Goal: Information Seeking & Learning: Check status

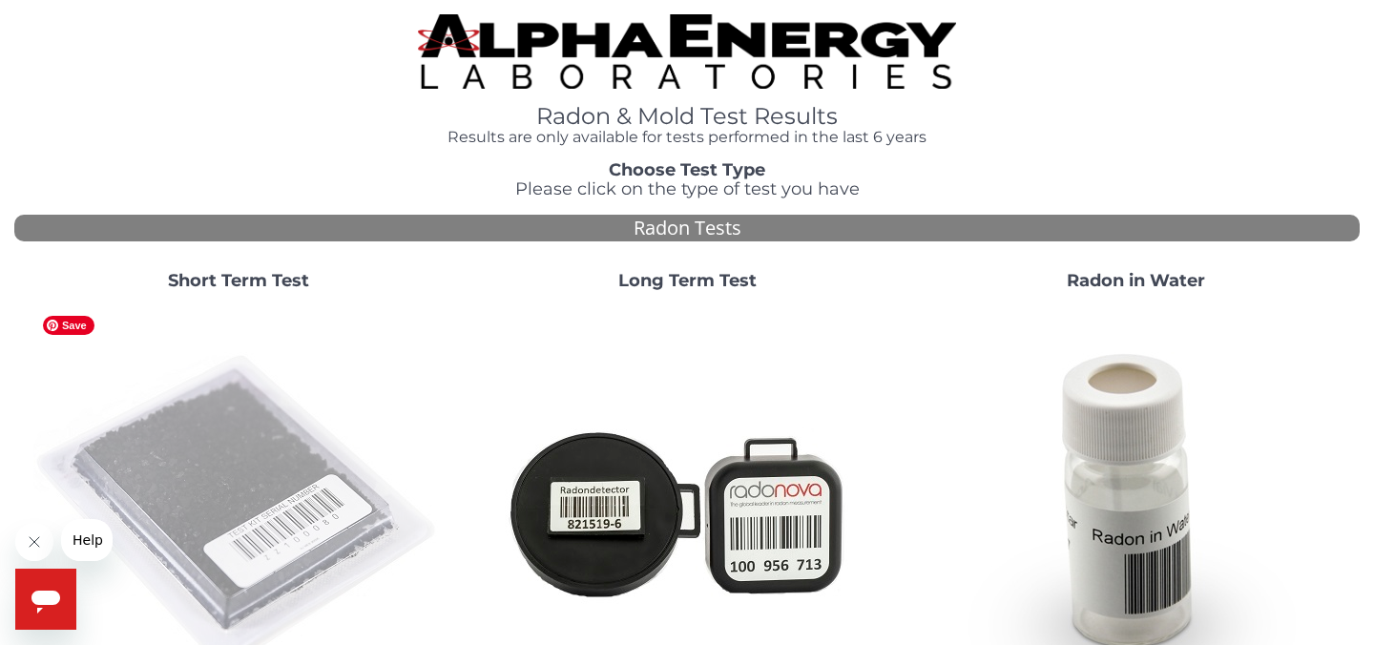
click at [218, 474] on img at bounding box center [238, 511] width 410 height 410
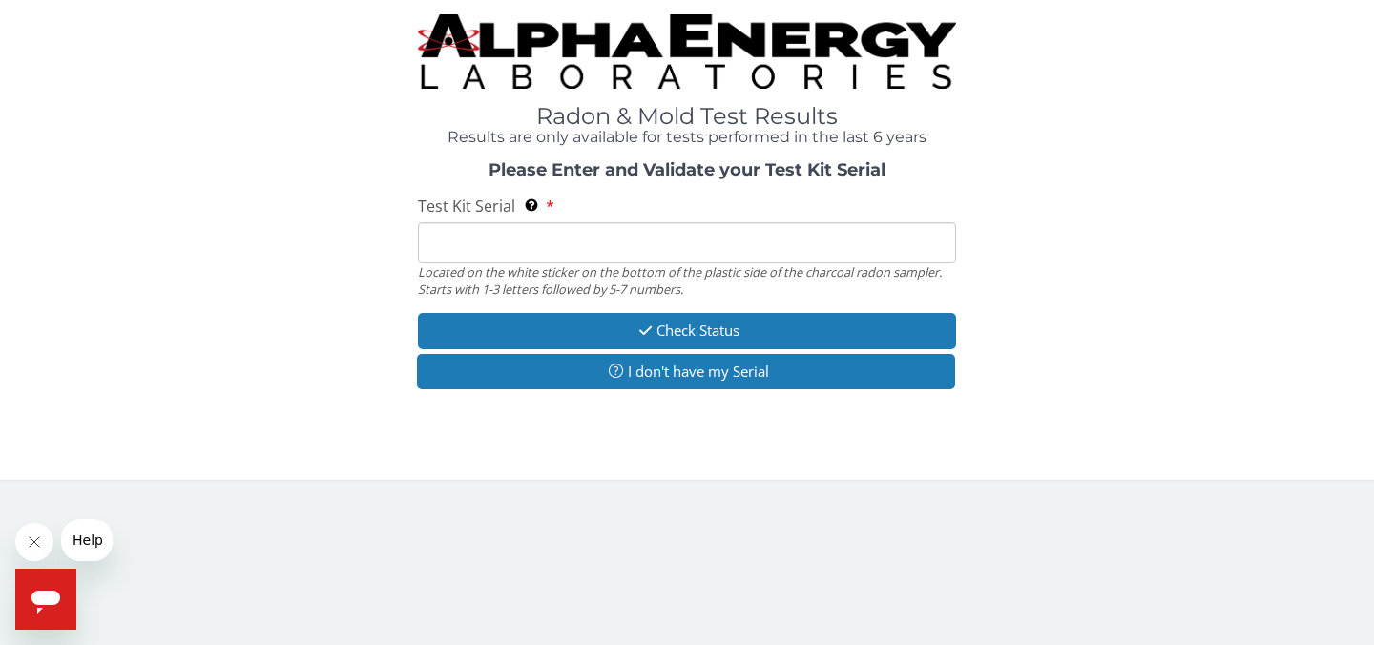
click at [477, 249] on input "Test Kit Serial Located on the white sticker on the bottom of the plastic side …" at bounding box center [687, 242] width 538 height 41
type input "KK14134"
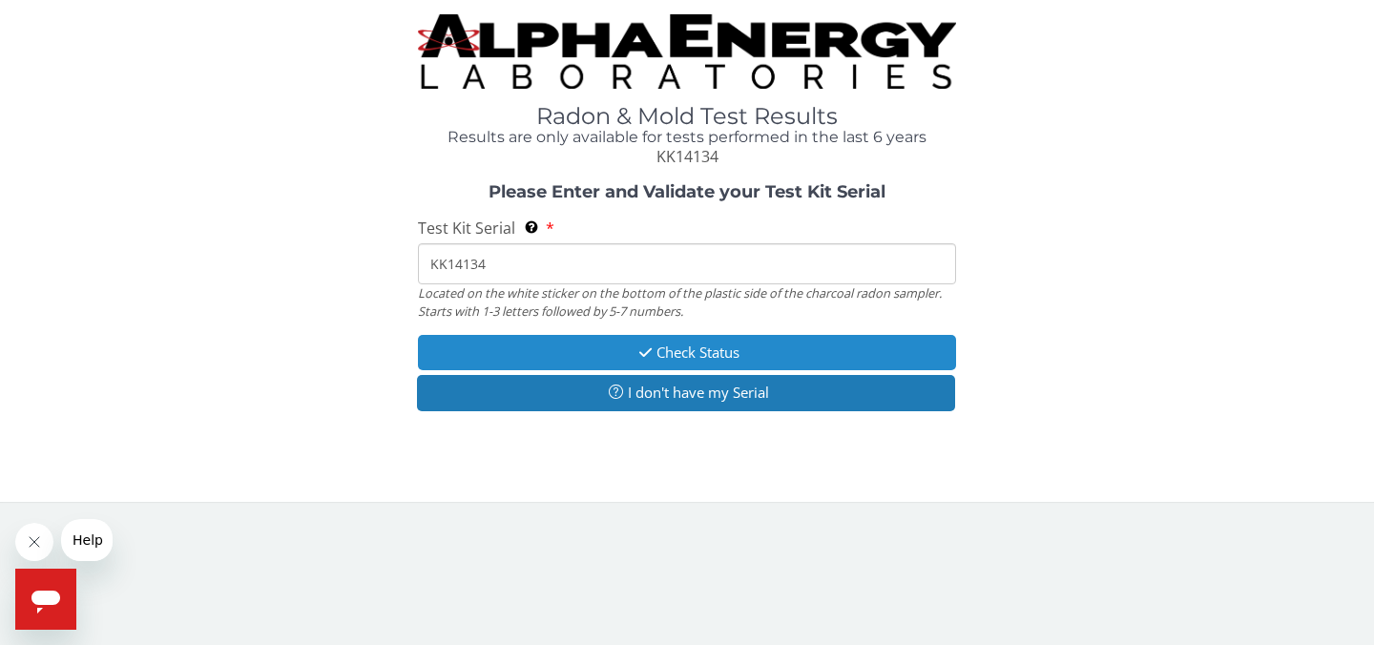
click at [671, 351] on button "Check Status" at bounding box center [687, 352] width 538 height 35
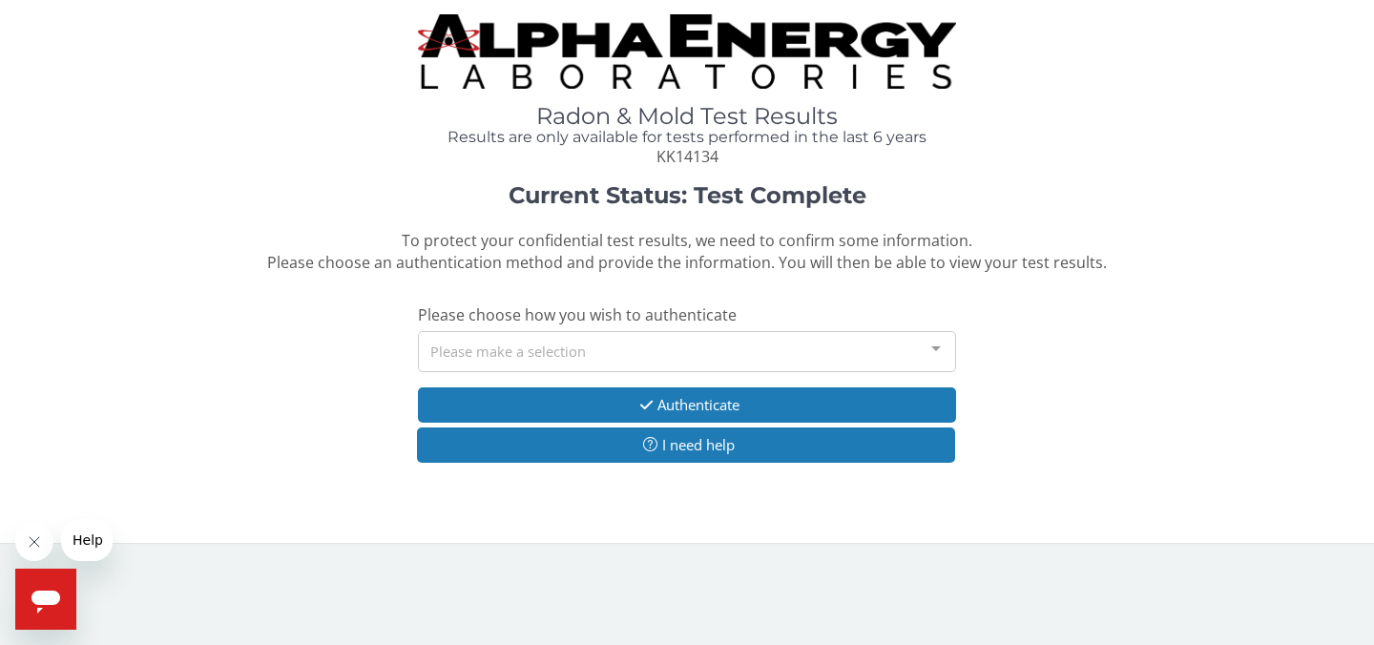
click at [821, 351] on div "Please make a selection" at bounding box center [687, 351] width 538 height 41
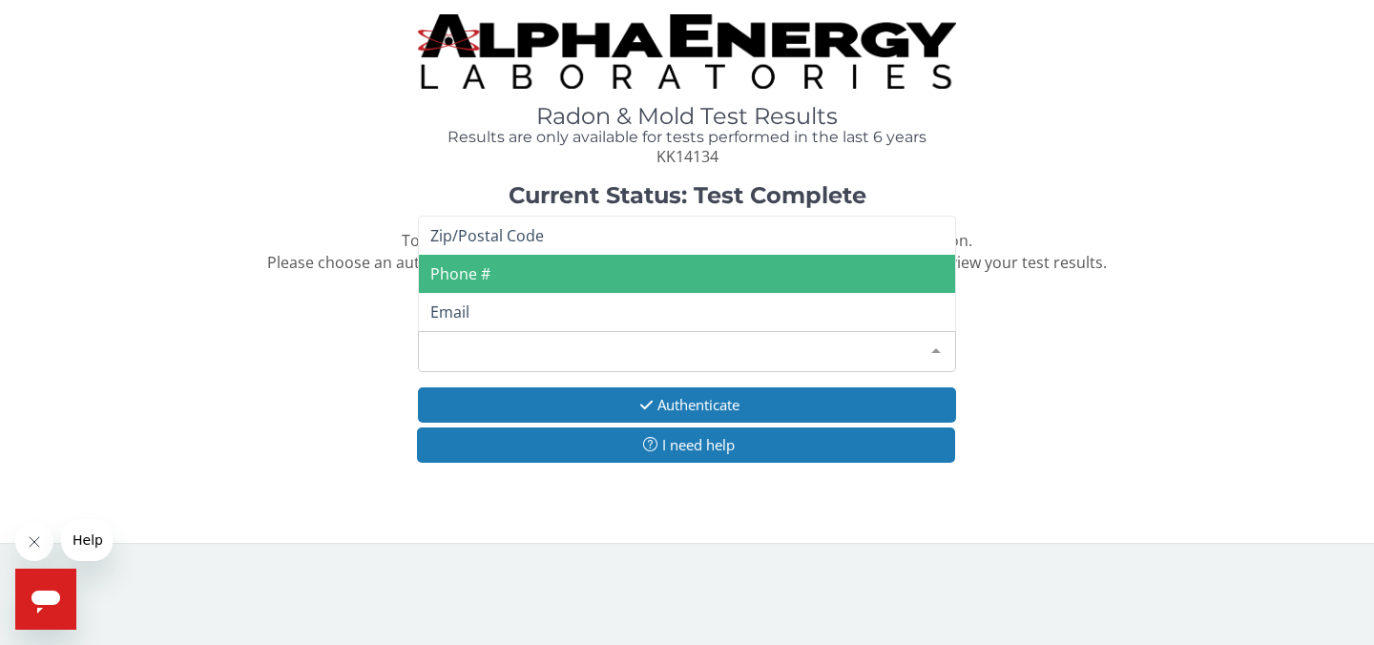
click at [681, 278] on span "Phone #" at bounding box center [687, 274] width 536 height 38
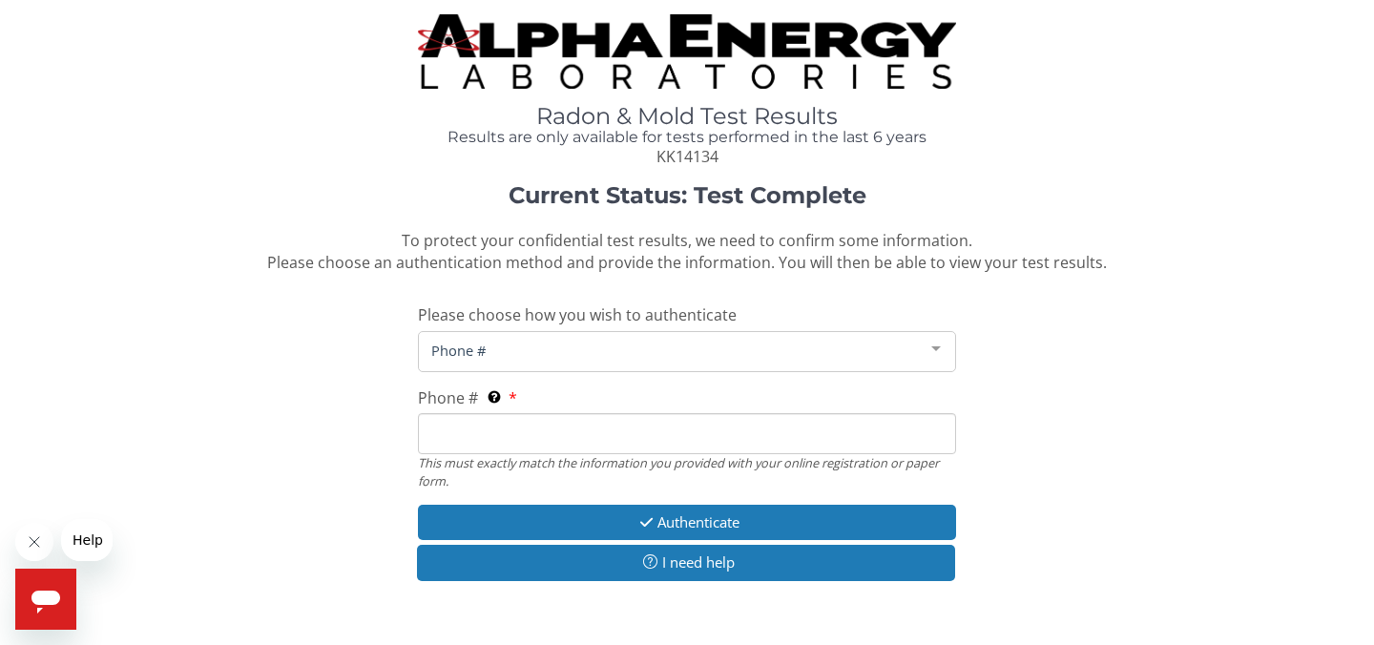
click at [559, 432] on input "Phone # This must exactly match the information you provided with your online r…" at bounding box center [687, 433] width 538 height 41
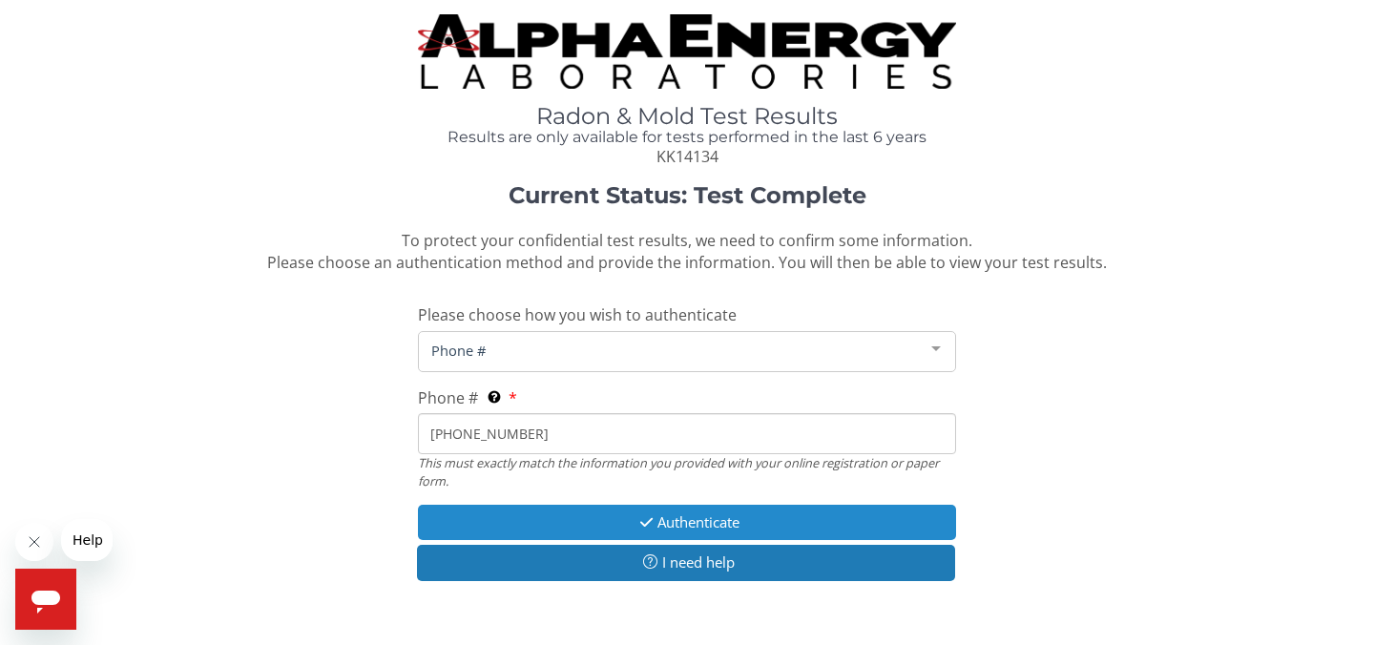
type input "[PHONE_NUMBER]"
click at [678, 527] on button "Authenticate" at bounding box center [687, 522] width 538 height 35
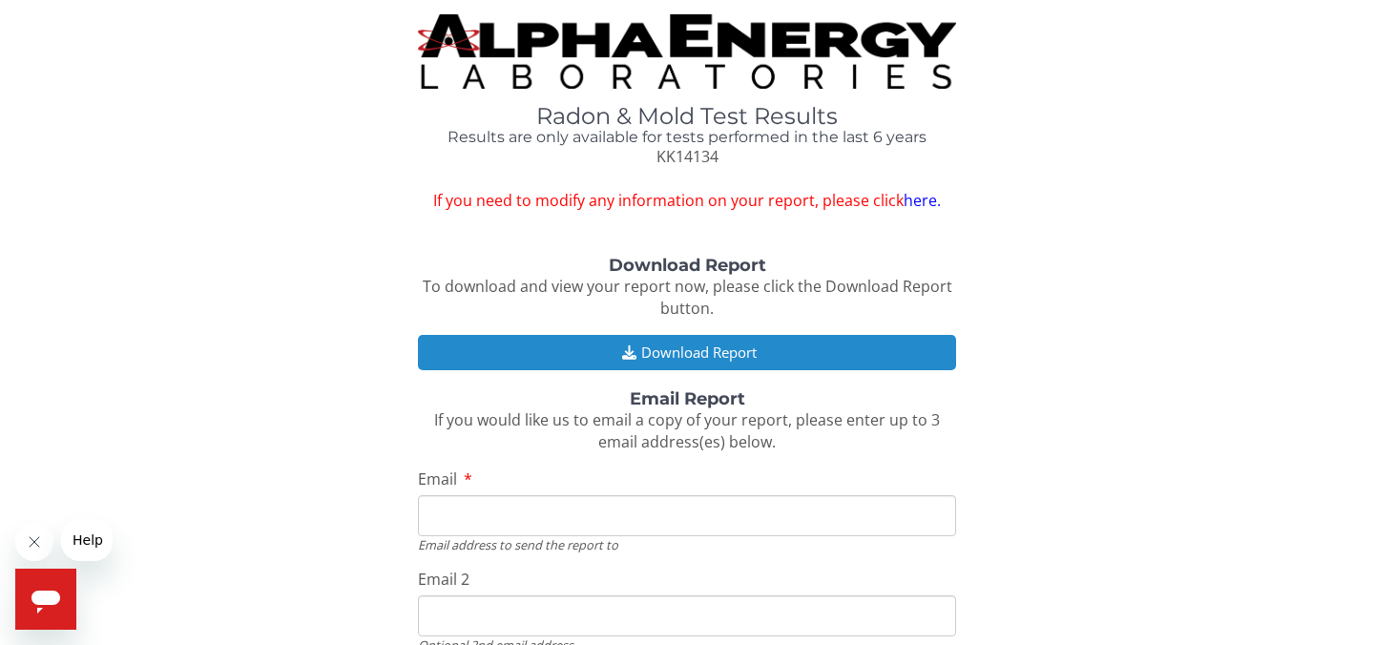
click at [715, 352] on button "Download Report" at bounding box center [687, 352] width 538 height 35
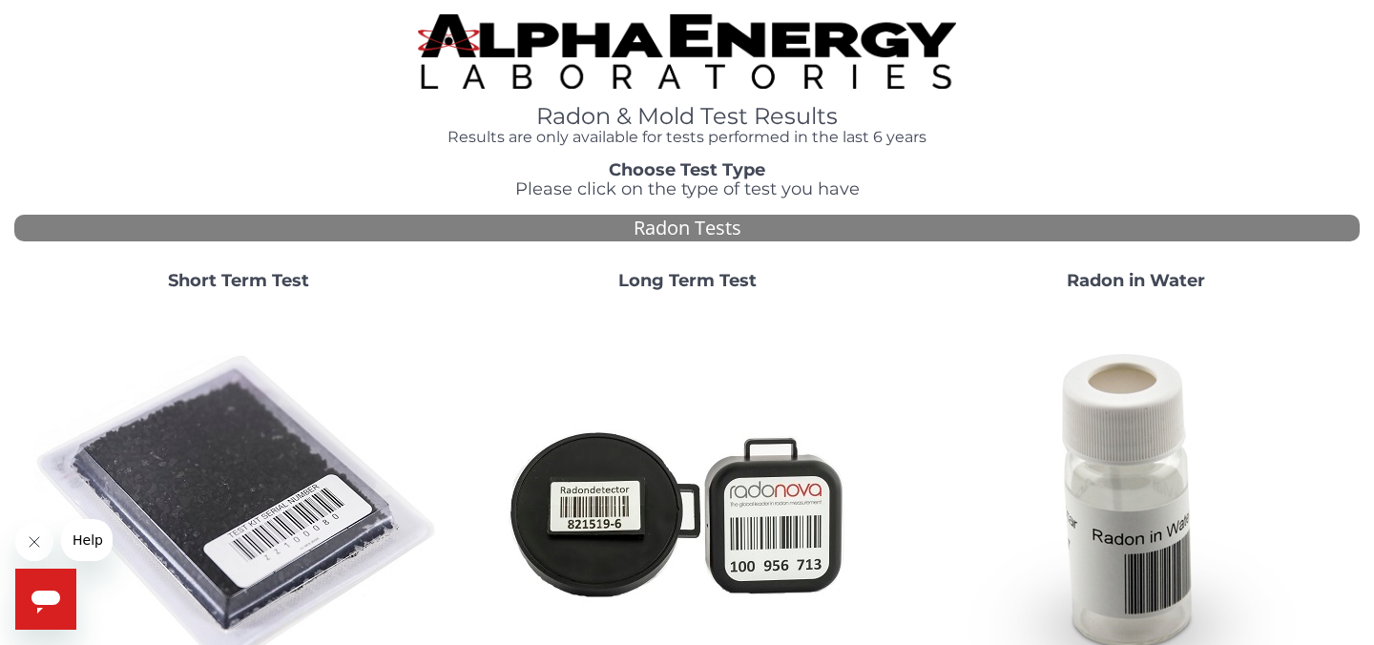
click at [259, 279] on strong "Short Term Test" at bounding box center [238, 280] width 141 height 21
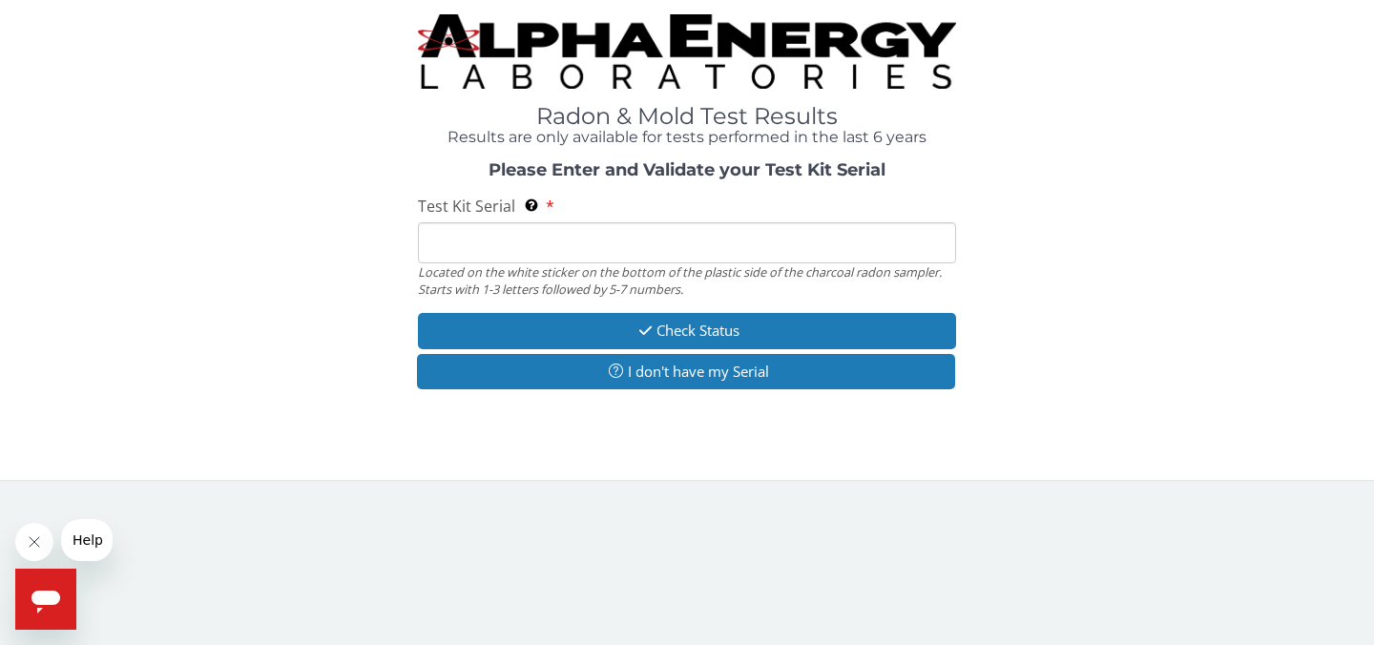
click at [522, 244] on input "Test Kit Serial Located on the white sticker on the bottom of the plastic side …" at bounding box center [687, 242] width 538 height 41
type input "KK14102"
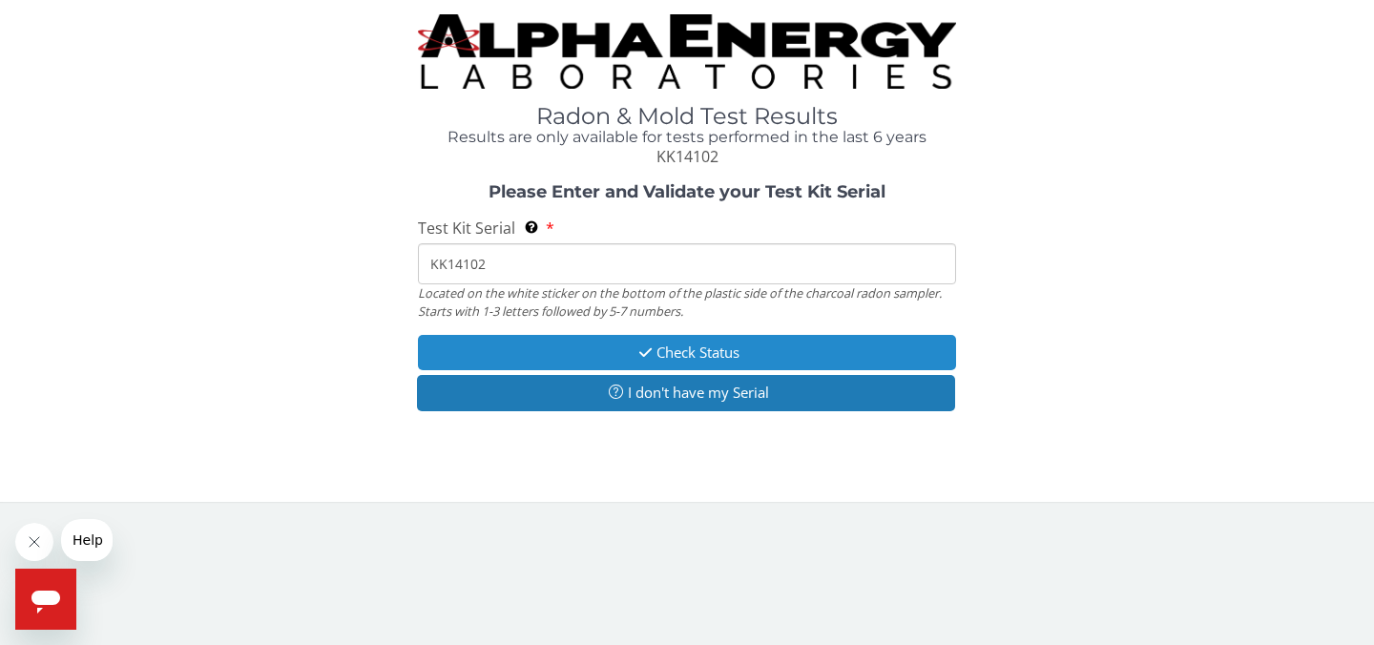
click at [704, 353] on button "Check Status" at bounding box center [687, 352] width 538 height 35
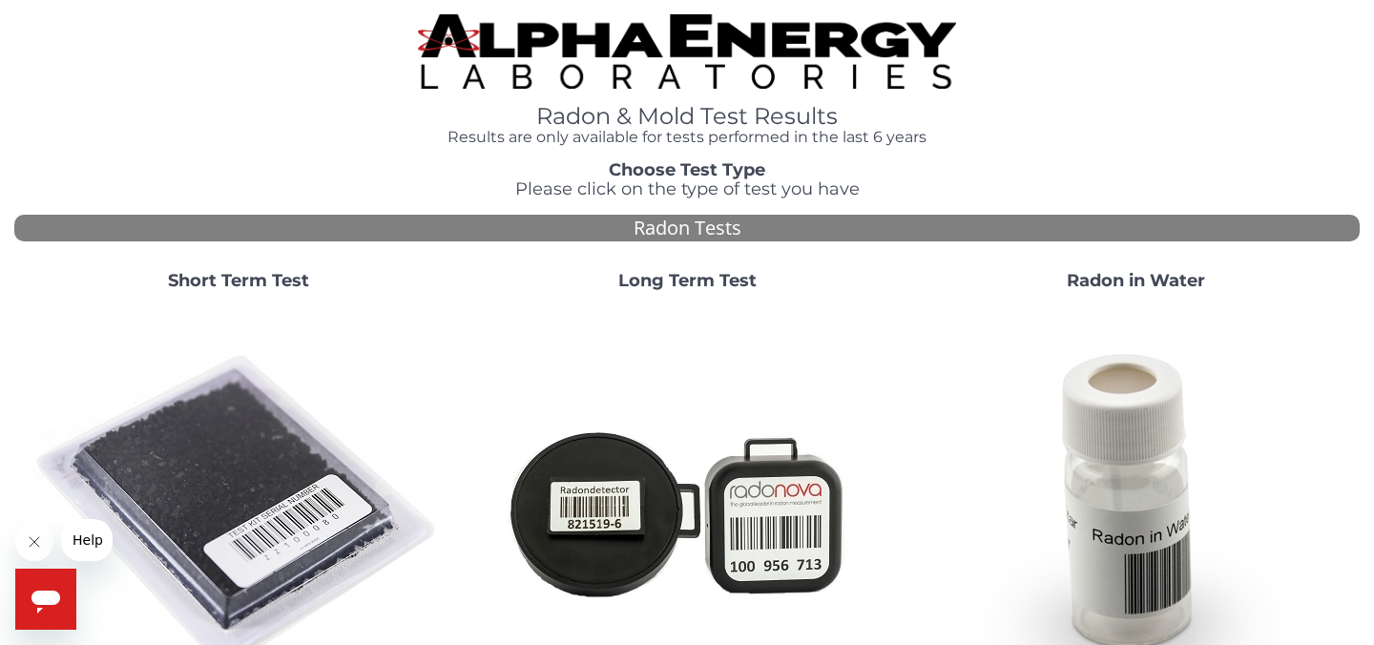
click at [237, 280] on strong "Short Term Test" at bounding box center [238, 280] width 141 height 21
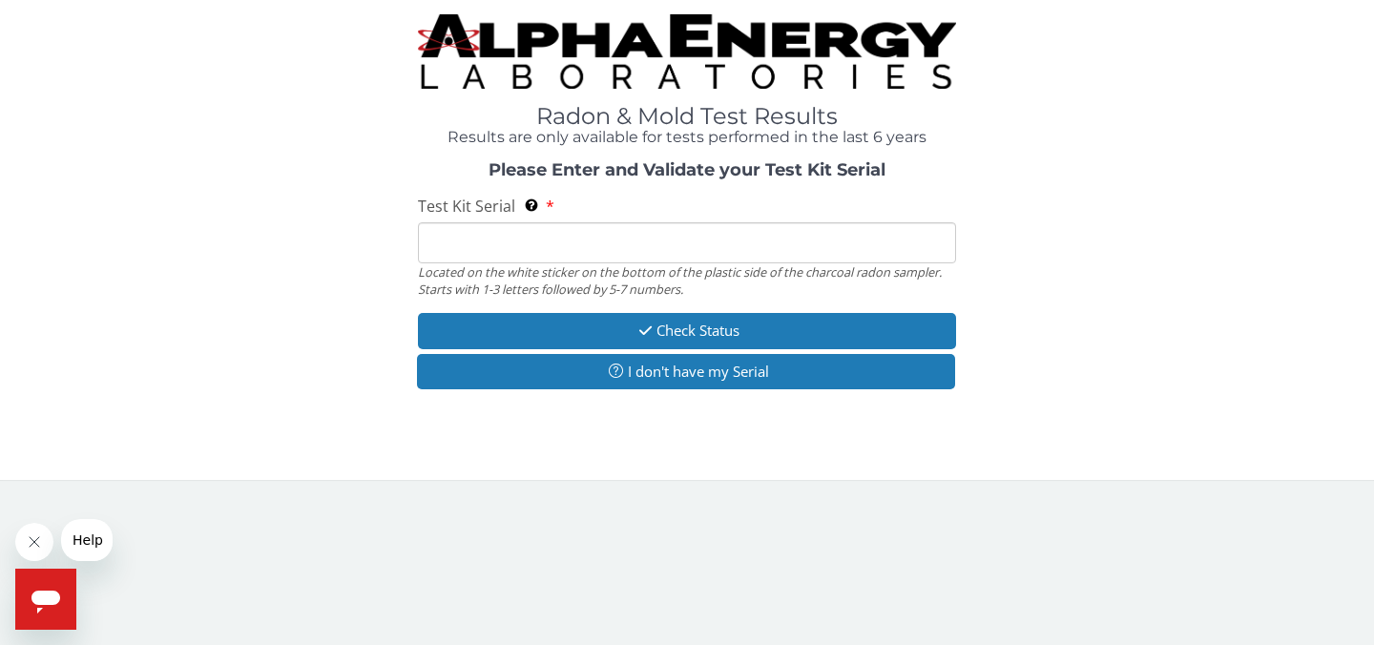
click at [574, 243] on input "Test Kit Serial Located on the white sticker on the bottom of the plastic side …" at bounding box center [687, 242] width 538 height 41
type input "KK14102"
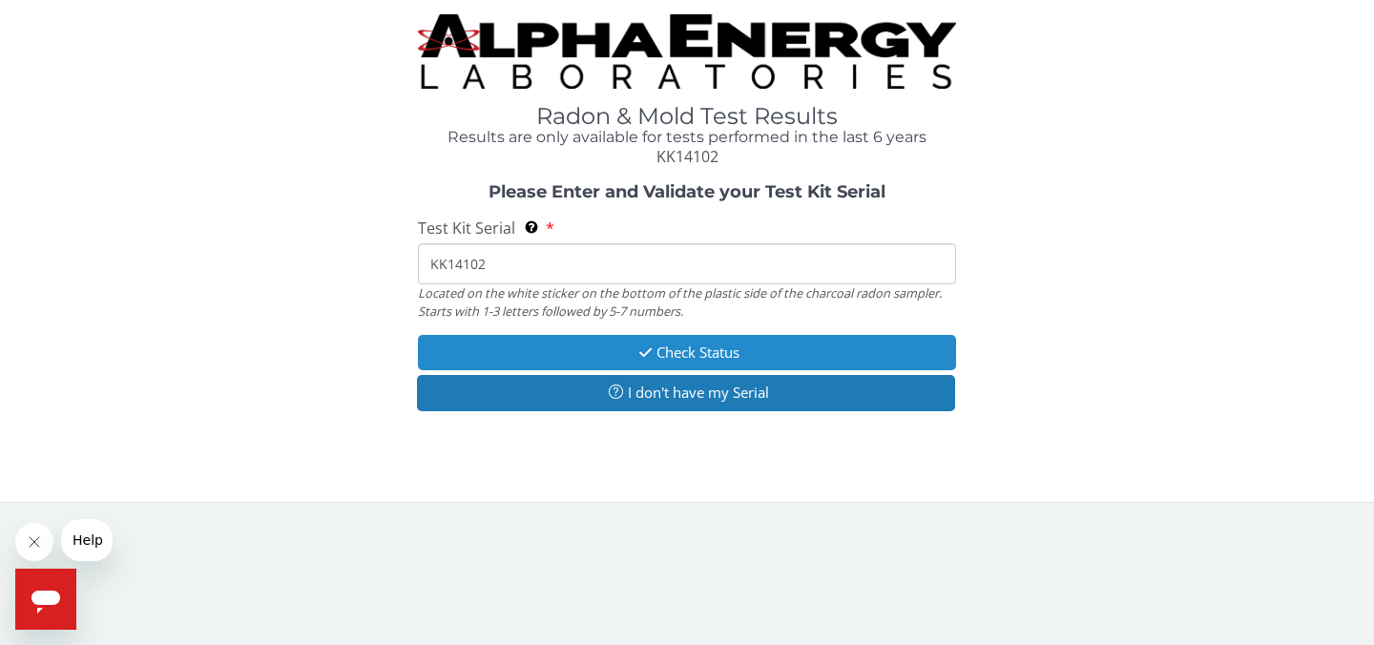
click at [706, 347] on button "Check Status" at bounding box center [687, 352] width 538 height 35
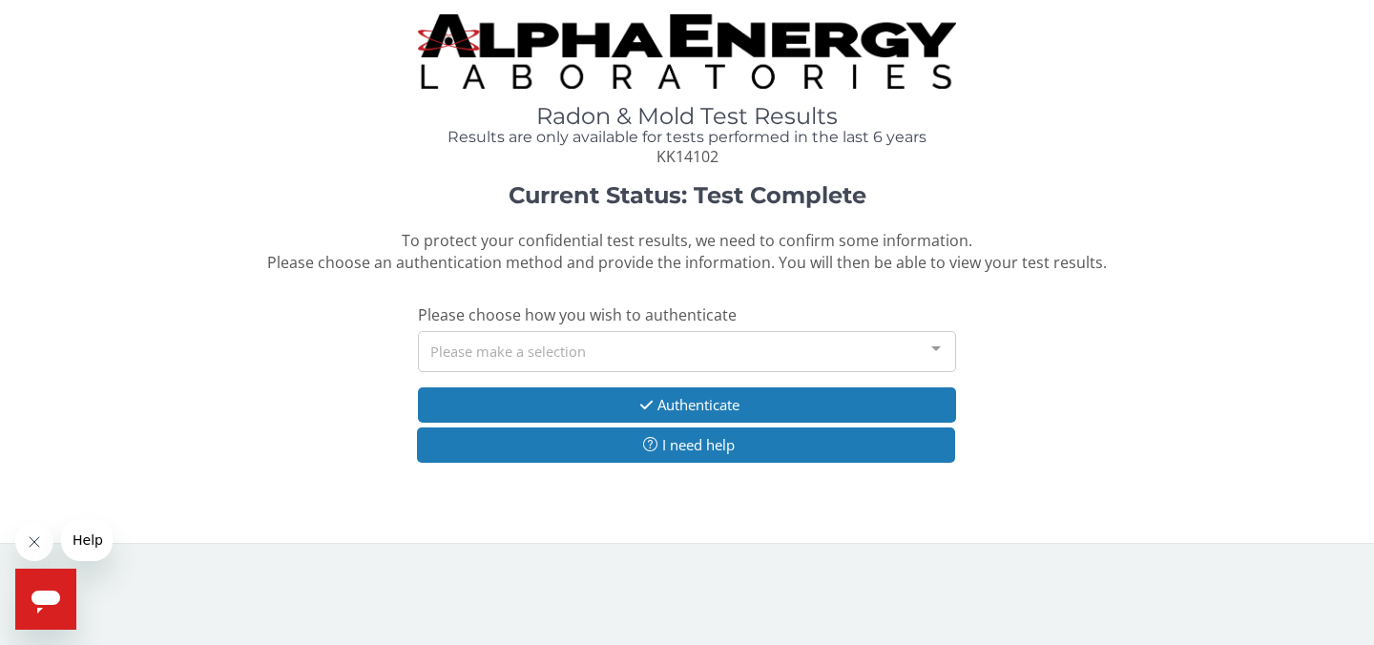
click at [626, 359] on div "Please make a selection" at bounding box center [687, 351] width 538 height 41
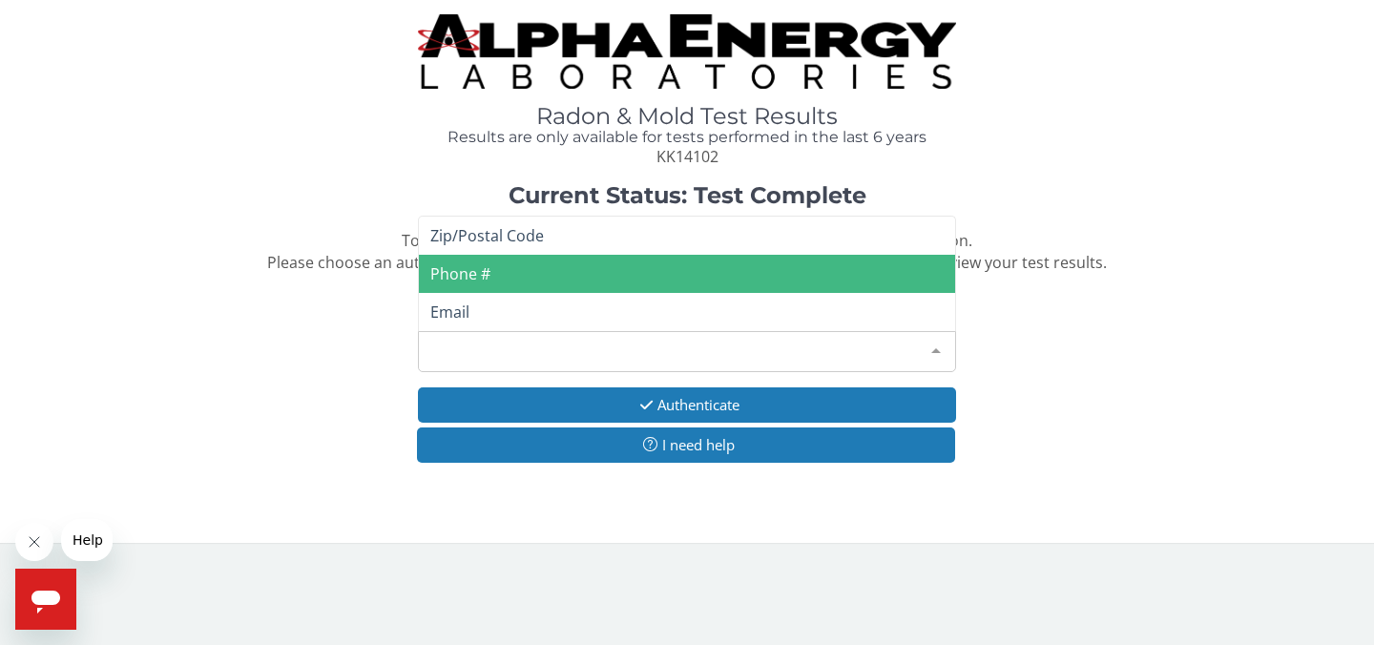
click at [556, 272] on span "Phone #" at bounding box center [687, 274] width 536 height 38
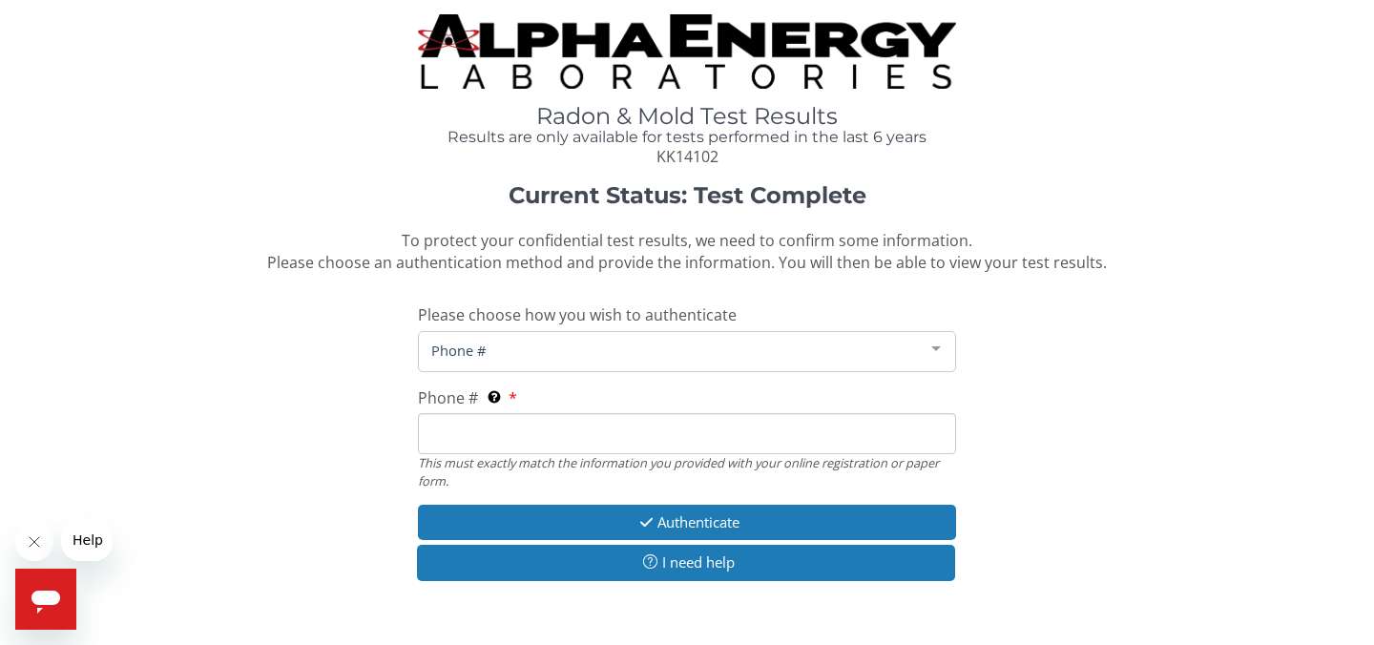
click at [504, 429] on input "Phone # This must exactly match the information you provided with your online r…" at bounding box center [687, 433] width 538 height 41
type input "315 939 0287"
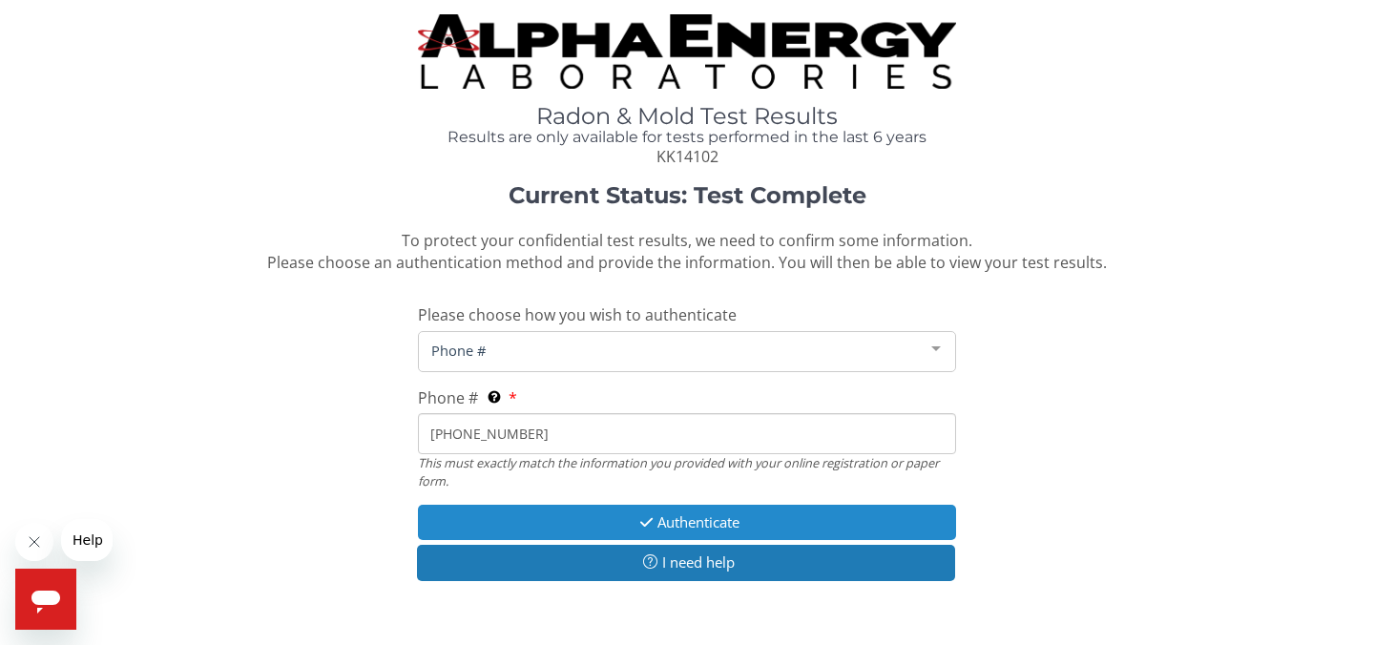
click at [672, 517] on button "Authenticate" at bounding box center [687, 522] width 538 height 35
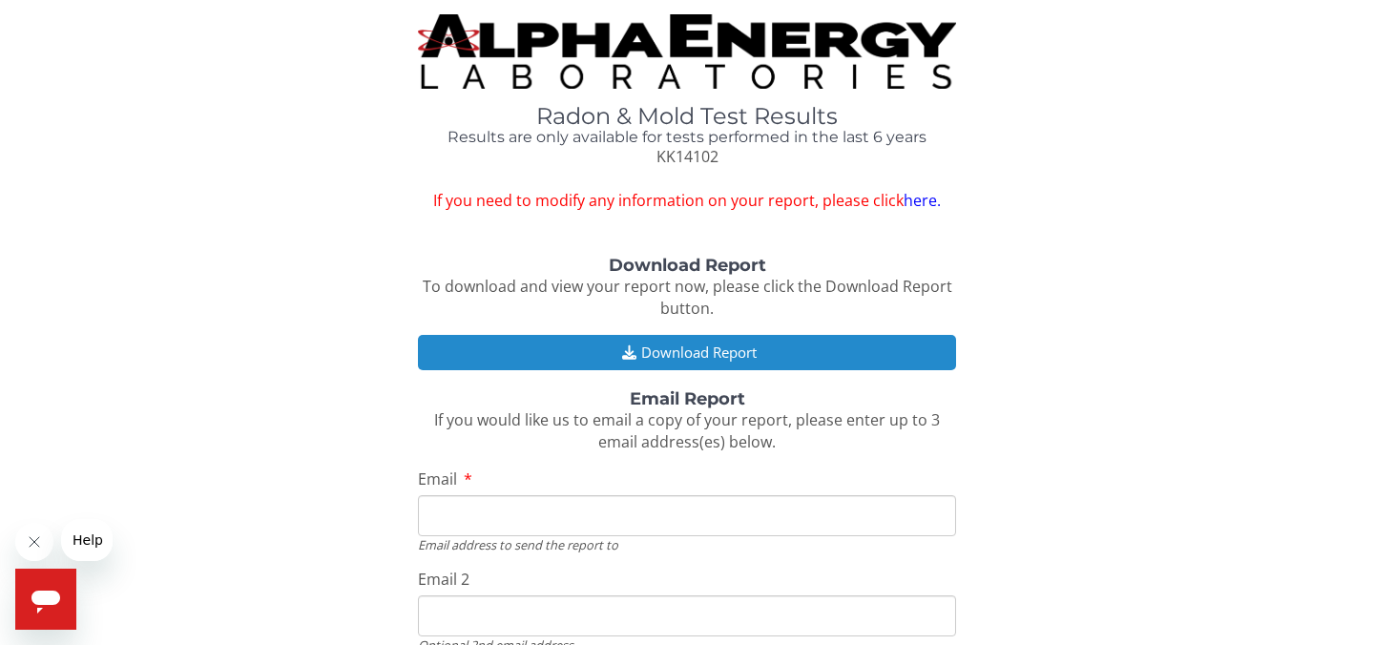
click at [690, 350] on button "Download Report" at bounding box center [687, 352] width 538 height 35
